Goal: Task Accomplishment & Management: Use online tool/utility

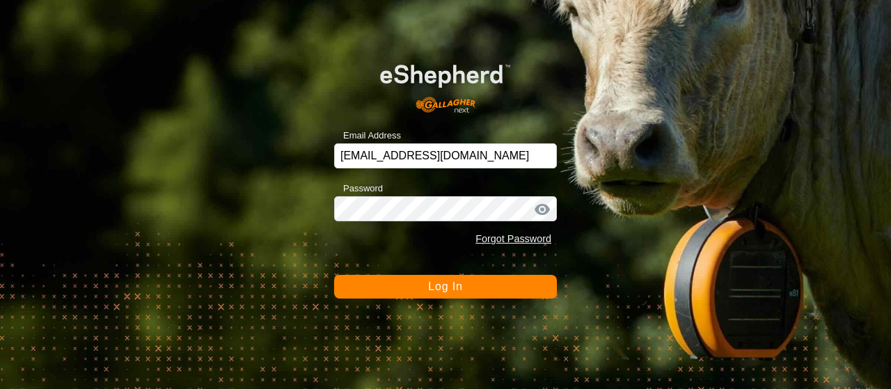
click at [426, 283] on button "Log In" at bounding box center [445, 287] width 223 height 24
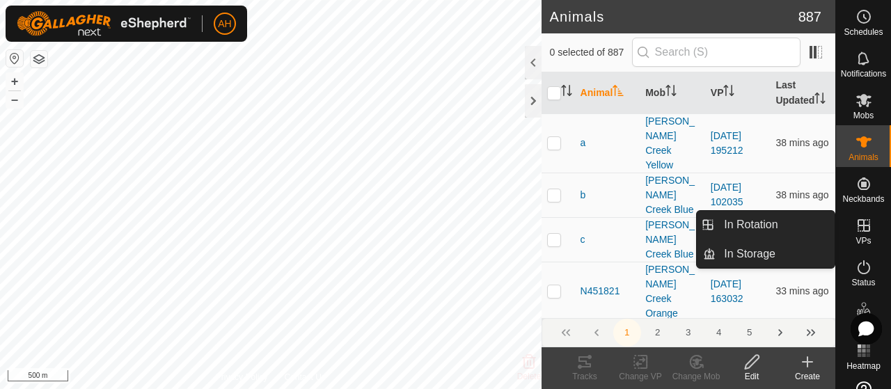
click at [864, 225] on icon at bounding box center [863, 225] width 17 height 17
click at [777, 229] on link "In Rotation" at bounding box center [774, 225] width 119 height 28
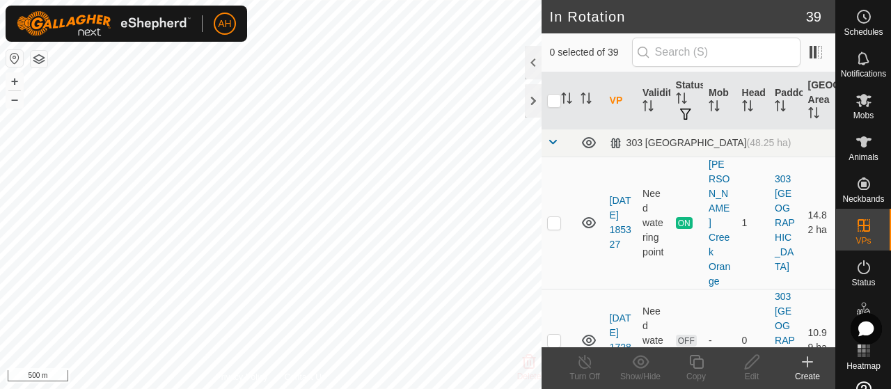
click at [810, 370] on div "Create" at bounding box center [807, 376] width 56 height 13
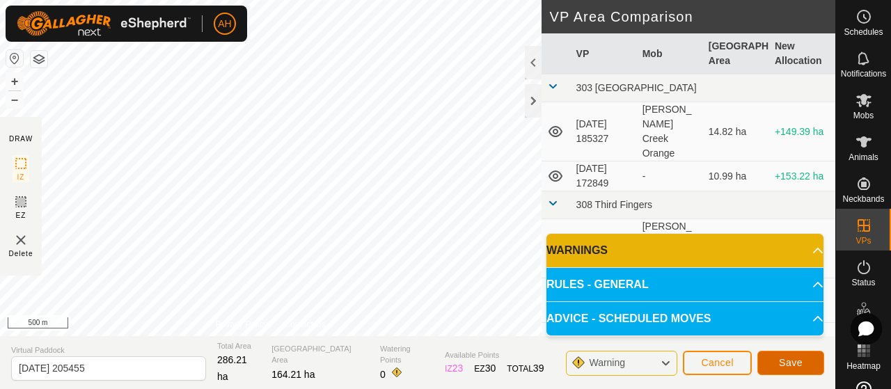
click at [792, 365] on span "Save" at bounding box center [791, 362] width 24 height 11
